Goal: Task Accomplishment & Management: Complete application form

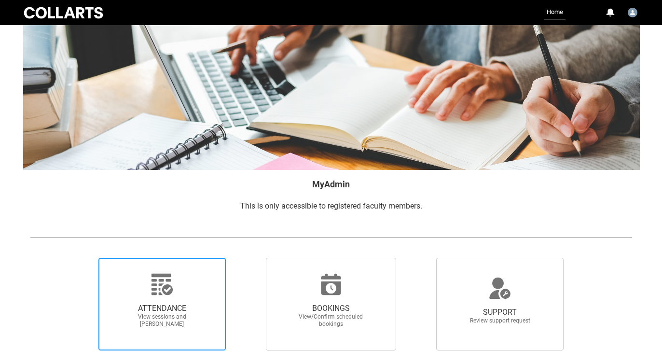
click at [192, 306] on span "ATTENDANCE" at bounding box center [162, 309] width 85 height 10
click at [83, 258] on input "ATTENDANCE View sessions and [PERSON_NAME]" at bounding box center [82, 257] width 0 height 0
radio input "true"
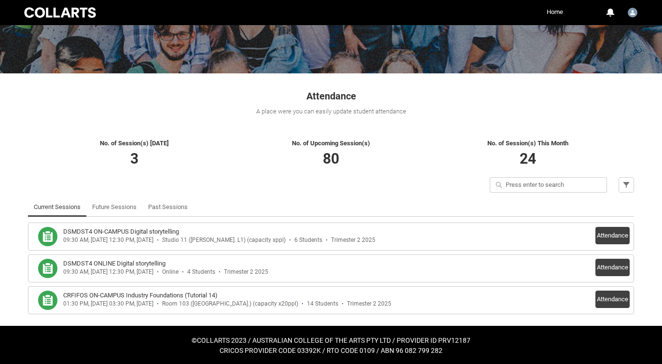
scroll to position [108, 0]
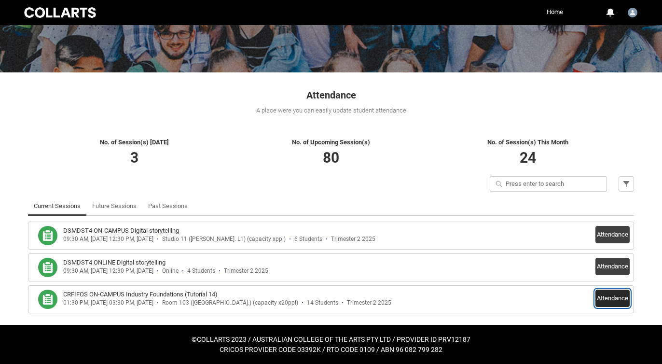
click at [606, 298] on button "Attendance" at bounding box center [613, 298] width 34 height 17
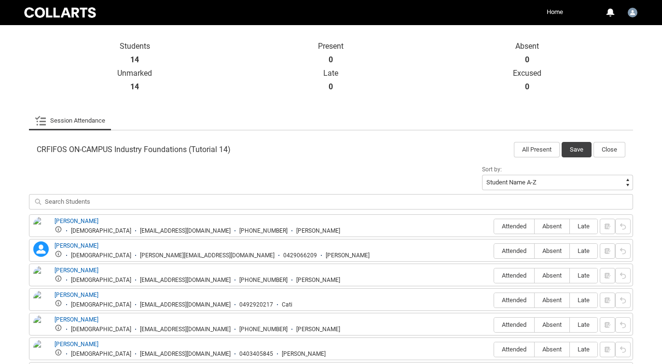
scroll to position [206, 0]
click at [522, 222] on label "Attended" at bounding box center [514, 226] width 40 height 15
click at [494, 225] on input "Attended" at bounding box center [494, 225] width 0 height 0
type lightning-radio-group "Attended"
radio input "true"
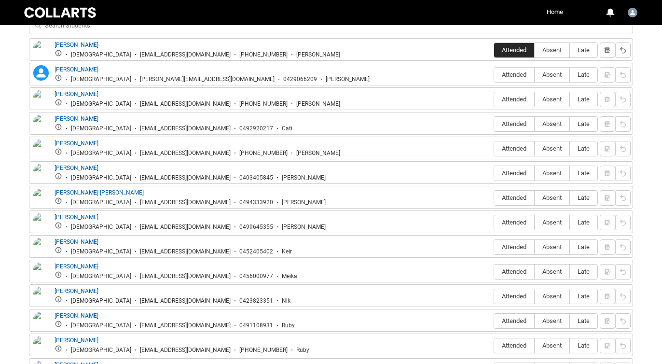
scroll to position [383, 0]
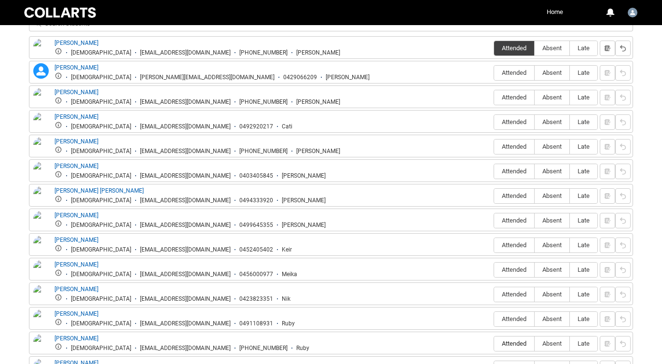
click at [522, 344] on span "Attended" at bounding box center [514, 343] width 40 height 7
click at [494, 344] on input "Attended" at bounding box center [494, 343] width 0 height 0
type lightning-radio-group "Attended"
radio input "true"
click at [515, 194] on span "Attended" at bounding box center [514, 195] width 40 height 7
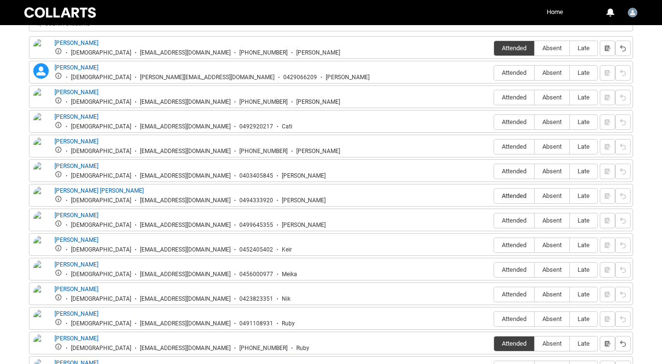
click at [494, 195] on input "Attended" at bounding box center [494, 195] width 0 height 0
type lightning-radio-group "Attended"
radio input "true"
click at [515, 223] on span "Attended" at bounding box center [514, 220] width 40 height 7
click at [494, 221] on input "Attended" at bounding box center [494, 220] width 0 height 0
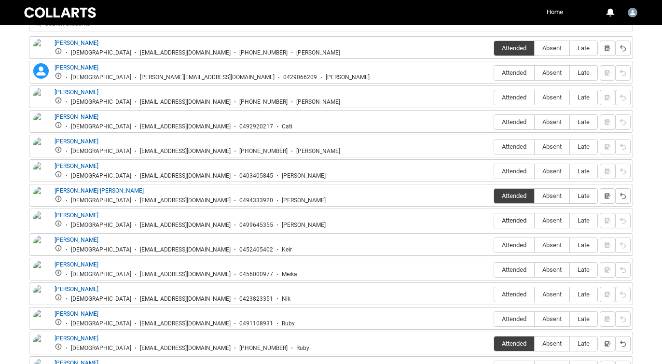
type lightning-radio-group "Attended"
radio input "true"
click at [513, 76] on span "Attended" at bounding box center [514, 72] width 40 height 7
click at [494, 73] on input "Attended" at bounding box center [494, 72] width 0 height 0
type lightning-radio-group "Attended"
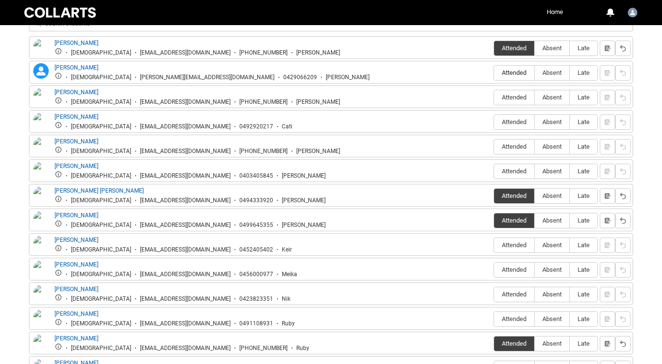
radio input "true"
click at [553, 100] on span "Absent" at bounding box center [552, 97] width 35 height 7
click at [535, 97] on input "Absent" at bounding box center [534, 97] width 0 height 0
type lightning-radio-group "Absent"
radio input "true"
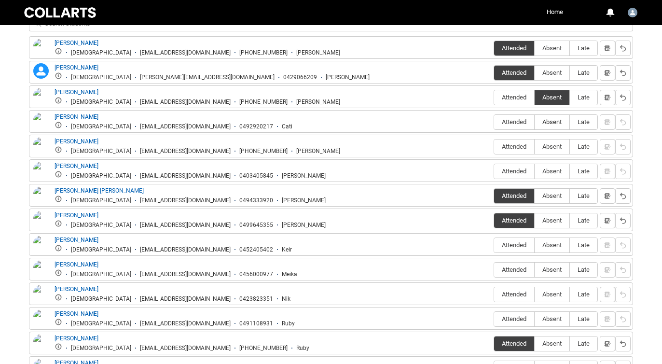
click at [552, 124] on span "Absent" at bounding box center [552, 121] width 35 height 7
click at [535, 122] on input "Absent" at bounding box center [534, 122] width 0 height 0
type lightning-radio-group "Absent"
radio input "true"
click at [513, 149] on span "Attended" at bounding box center [514, 146] width 40 height 7
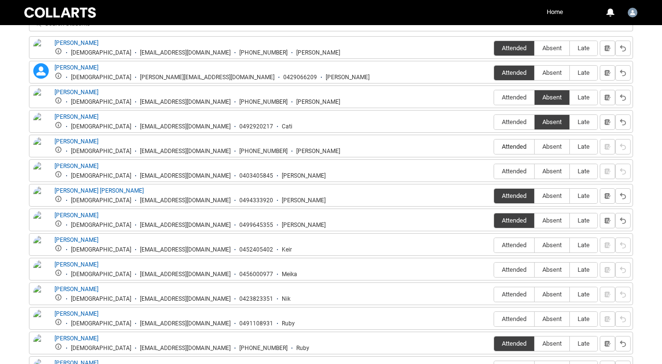
click at [494, 147] on input "Attended" at bounding box center [494, 146] width 0 height 0
type lightning-radio-group "Attended"
radio input "true"
click at [521, 159] on div "[PERSON_NAME] [DEMOGRAPHIC_DATA] [EMAIL_ADDRESS][DOMAIN_NAME] 0403405845 [PERSO…" at bounding box center [331, 170] width 604 height 23
click at [521, 169] on span "Attended" at bounding box center [514, 170] width 40 height 7
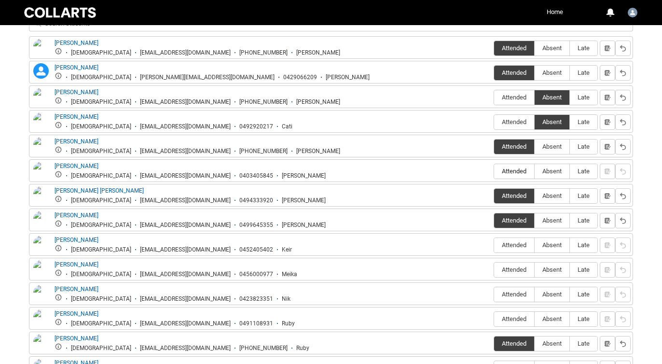
click at [494, 171] on input "Attended" at bounding box center [494, 171] width 0 height 0
type lightning-radio-group "Attended"
radio input "true"
click at [521, 246] on span "Attended" at bounding box center [514, 244] width 40 height 7
click at [494, 245] on input "Attended" at bounding box center [494, 245] width 0 height 0
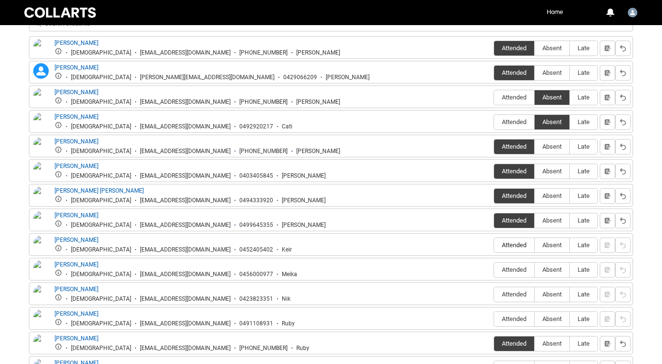
type lightning-radio-group "Attended"
radio input "true"
click at [523, 270] on span "Attended" at bounding box center [514, 269] width 40 height 7
click at [494, 270] on input "Attended" at bounding box center [494, 269] width 0 height 0
type lightning-radio-group "Attended"
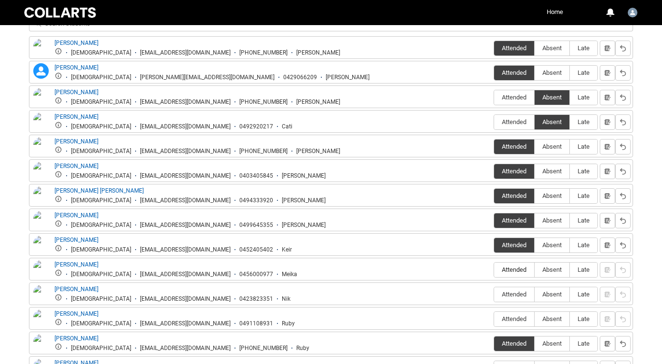
radio input "true"
click at [523, 295] on span "Attended" at bounding box center [514, 294] width 40 height 7
click at [494, 294] on input "Attended" at bounding box center [494, 294] width 0 height 0
type lightning-radio-group "Attended"
radio input "true"
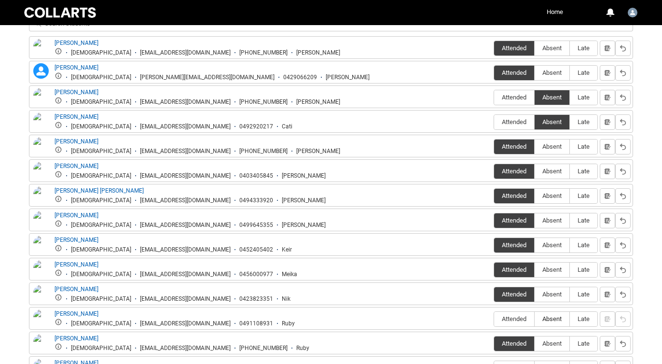
click at [549, 321] on span "Absent" at bounding box center [552, 318] width 35 height 7
click at [535, 319] on input "Absent" at bounding box center [534, 319] width 0 height 0
type lightning-radio-group "Absent"
radio input "true"
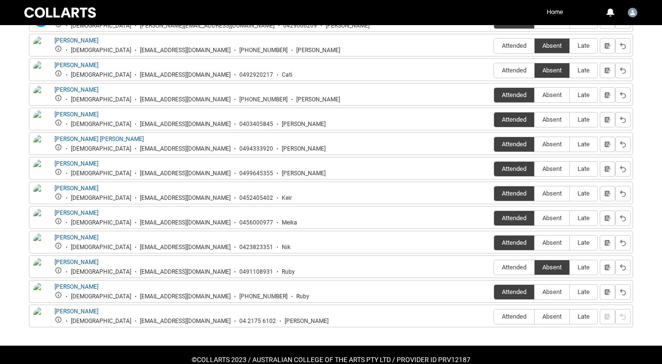
scroll to position [434, 0]
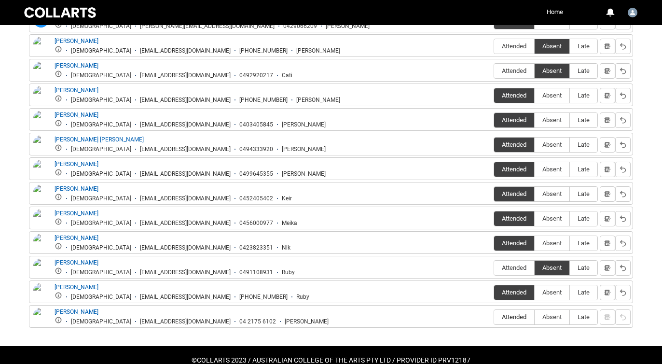
click at [513, 319] on span "Attended" at bounding box center [514, 316] width 40 height 7
click at [494, 317] on input "Attended" at bounding box center [494, 317] width 0 height 0
type lightning-radio-group "Attended"
radio input "true"
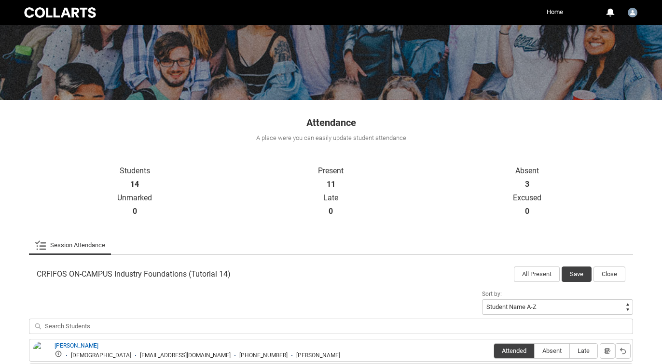
scroll to position [82, 0]
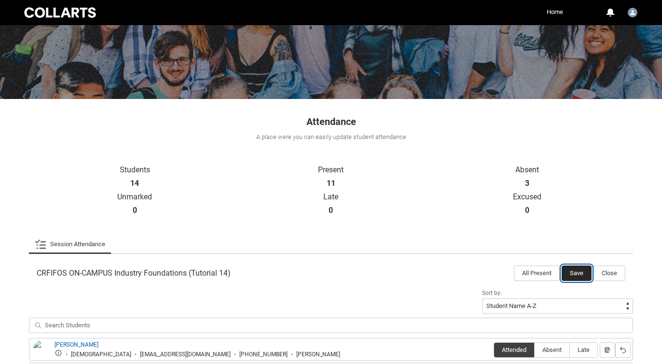
click at [580, 276] on button "Save" at bounding box center [577, 272] width 30 height 15
